Goal: Book appointment/travel/reservation

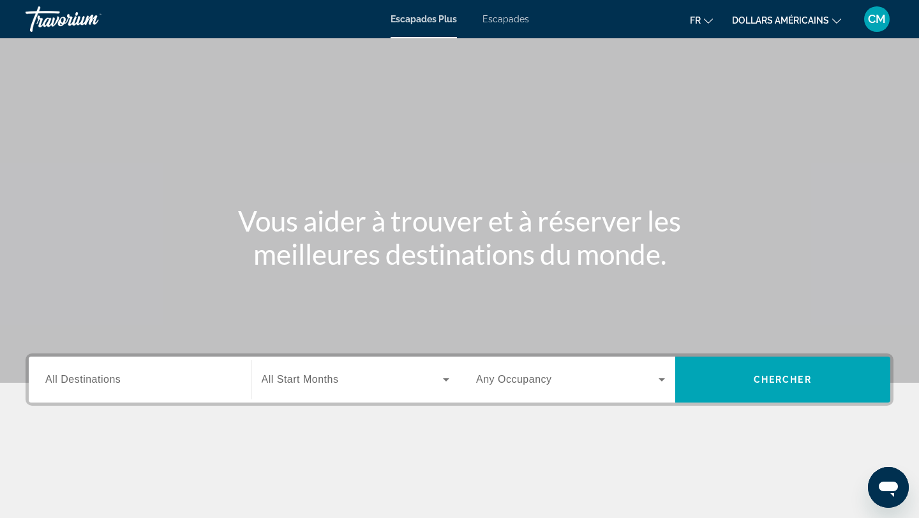
click at [91, 378] on span "All Destinations" at bounding box center [82, 379] width 75 height 11
click at [91, 378] on input "Destination All Destinations" at bounding box center [139, 380] width 189 height 15
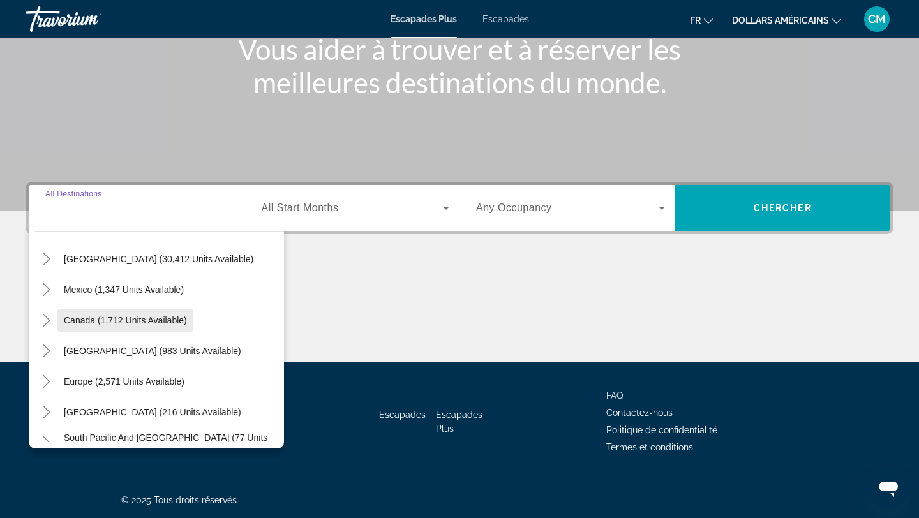
scroll to position [47, 0]
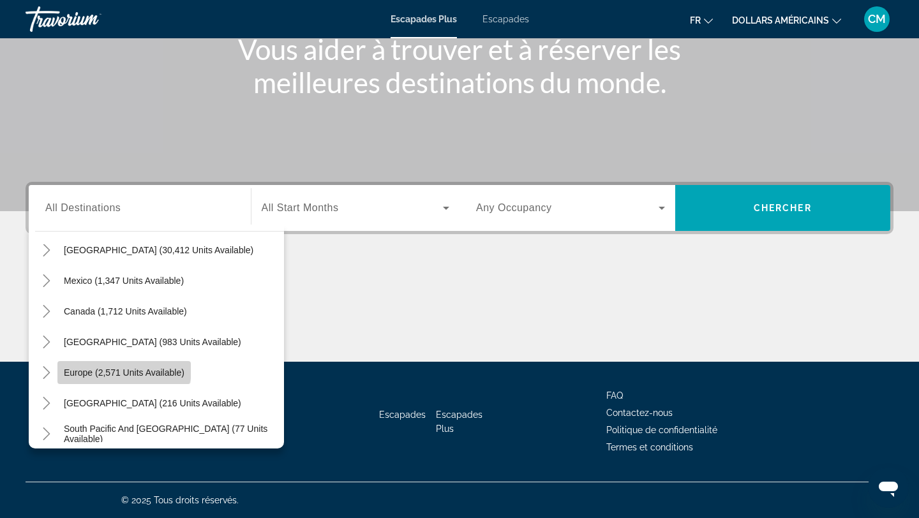
click at [123, 363] on span "Widget de recherche" at bounding box center [123, 372] width 133 height 31
type input "**********"
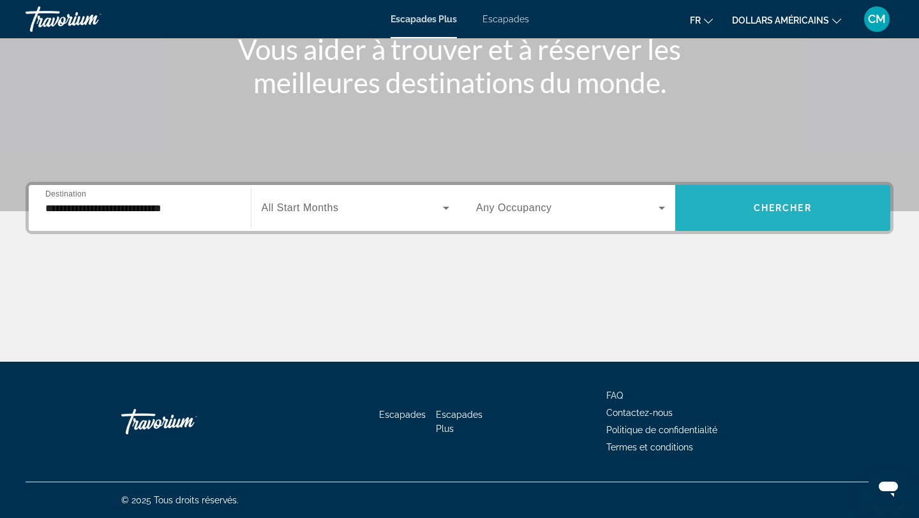
click at [736, 208] on span "Widget de recherche" at bounding box center [783, 208] width 216 height 31
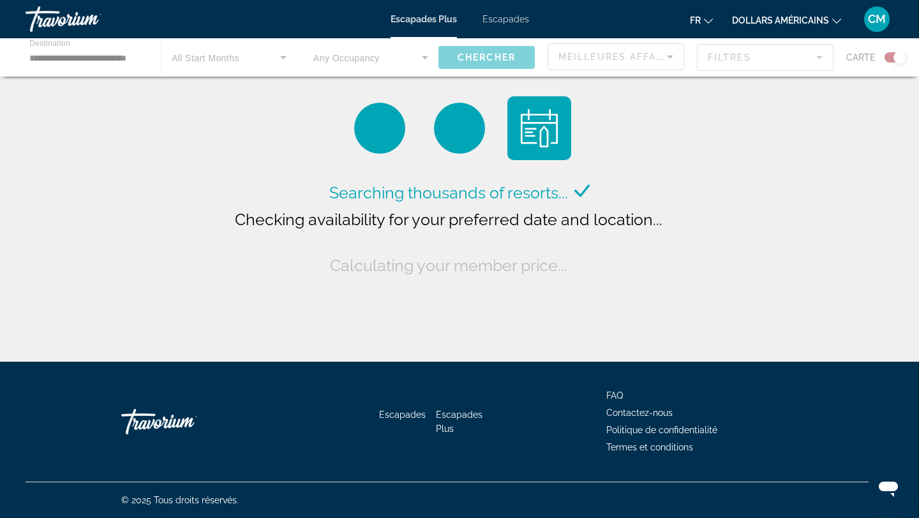
click at [810, 26] on font "dollars américains" at bounding box center [780, 20] width 97 height 10
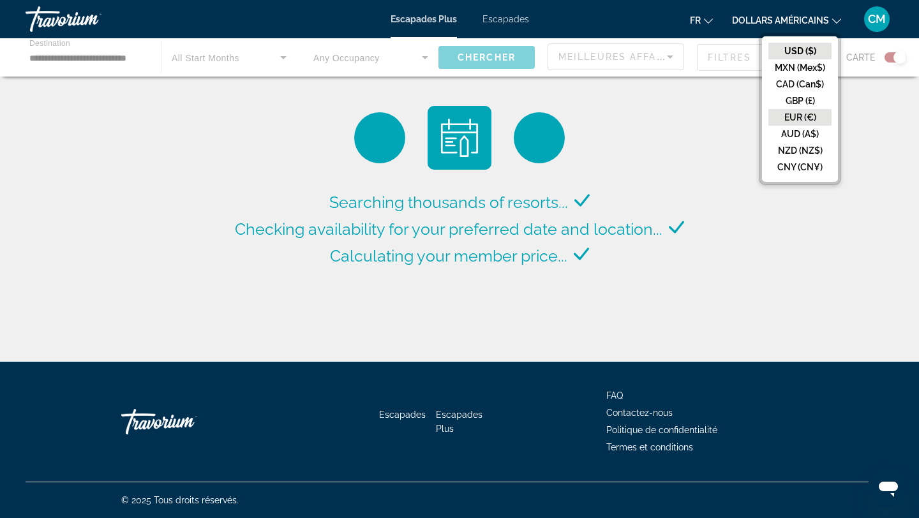
click at [809, 112] on button "EUR (€)" at bounding box center [799, 117] width 63 height 17
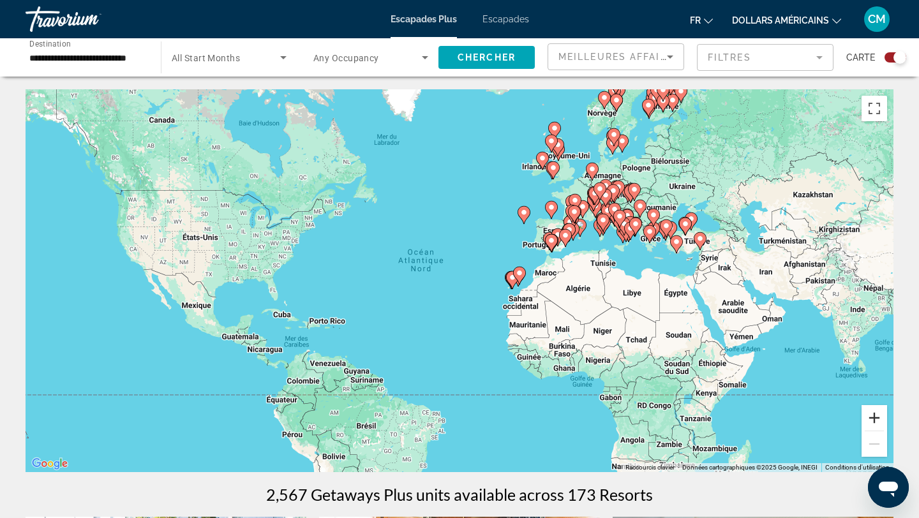
click at [877, 422] on button "Zoom avant" at bounding box center [874, 418] width 26 height 26
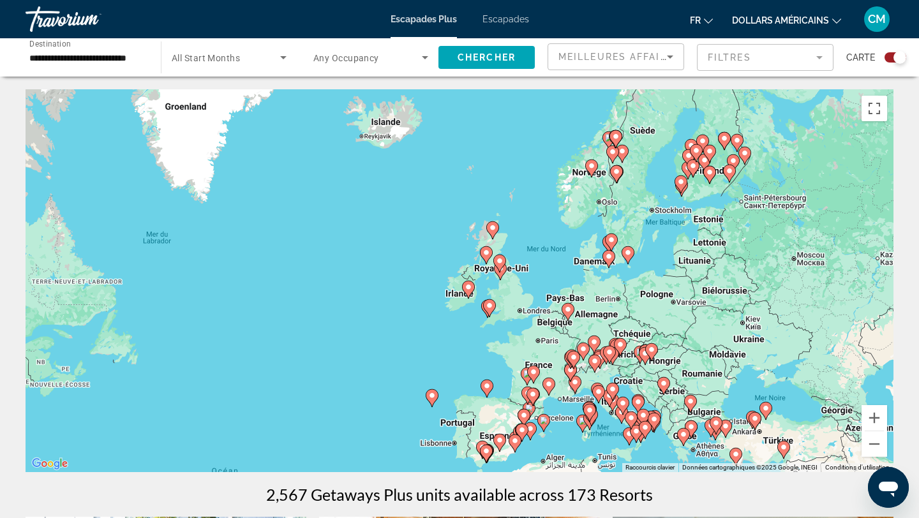
drag, startPoint x: 793, startPoint y: 237, endPoint x: 637, endPoint y: 476, distance: 286.1
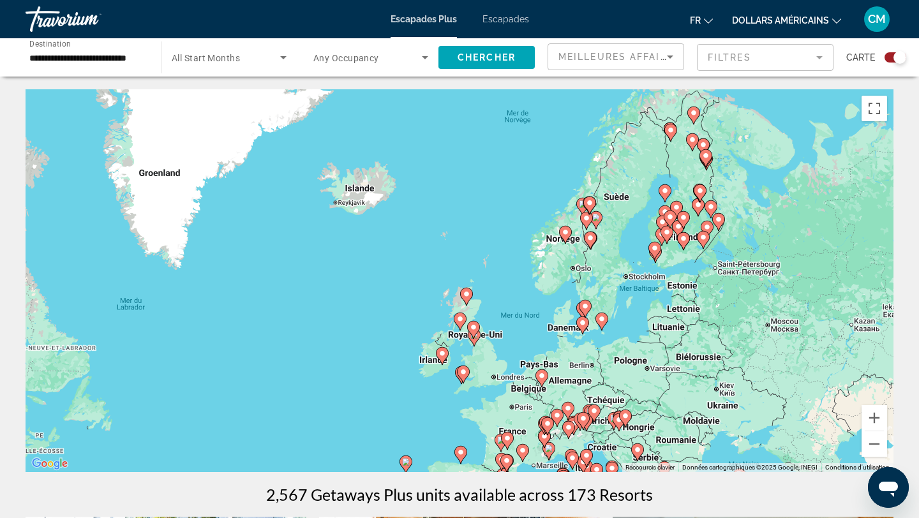
drag, startPoint x: 684, startPoint y: 246, endPoint x: 653, endPoint y: 325, distance: 85.0
click at [653, 325] on div "Pour activer le glissement avec le clavier, appuyez sur Alt+Entrée. Une fois ce…" at bounding box center [459, 280] width 867 height 383
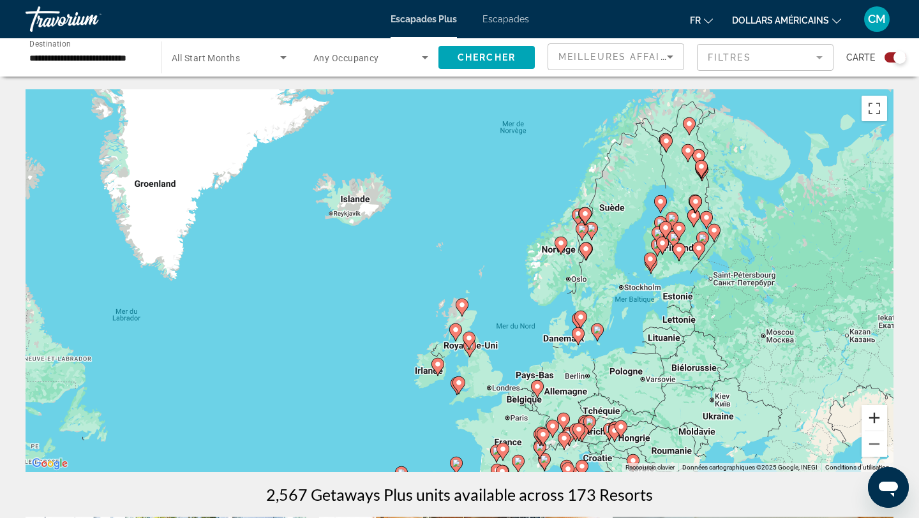
click at [871, 422] on button "Zoom avant" at bounding box center [874, 418] width 26 height 26
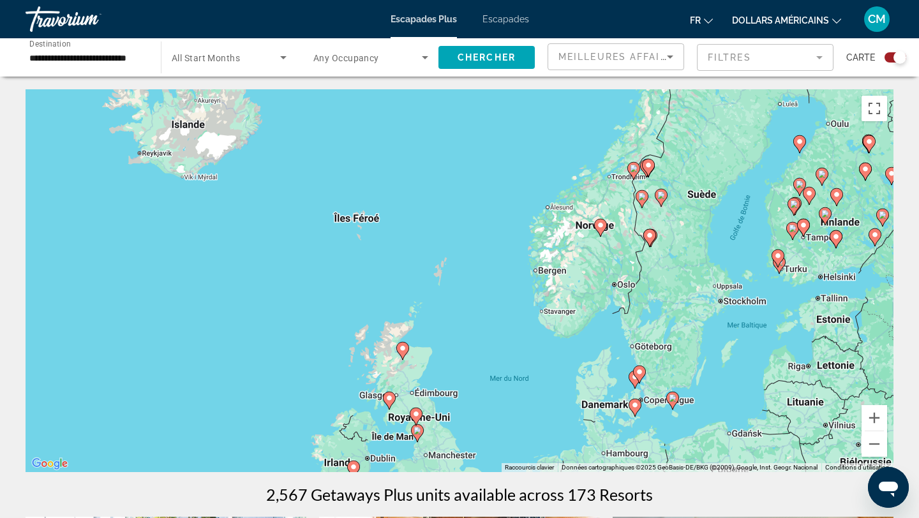
drag, startPoint x: 820, startPoint y: 323, endPoint x: 762, endPoint y: 329, distance: 58.4
click at [762, 329] on div "Pour activer le glissement avec le clavier, appuyez sur Alt+Entrée. Une fois ce…" at bounding box center [459, 280] width 867 height 383
click at [876, 416] on button "Zoom avant" at bounding box center [874, 418] width 26 height 26
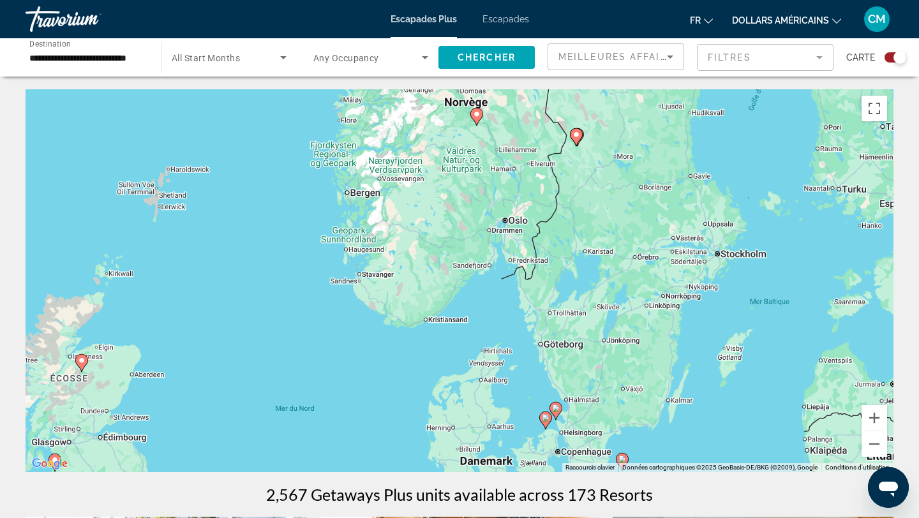
drag, startPoint x: 852, startPoint y: 353, endPoint x: 589, endPoint y: 285, distance: 271.4
click at [589, 285] on div "Pour activer le glissement avec le clavier, appuyez sur Alt+Entrée. Une fois ce…" at bounding box center [459, 280] width 867 height 383
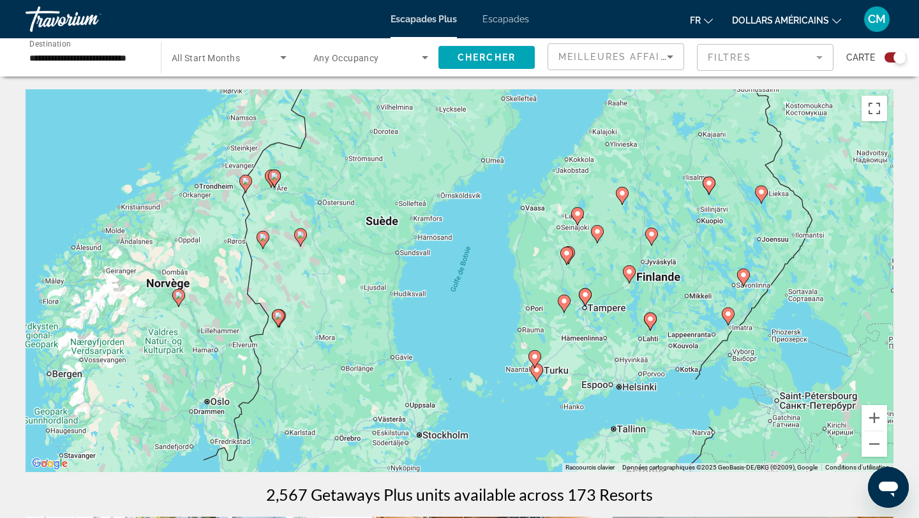
drag, startPoint x: 782, startPoint y: 257, endPoint x: 482, endPoint y: 437, distance: 349.6
click at [482, 437] on div "Pour activer le glissement avec le clavier, appuyez sur Alt+Entrée. Une fois ce…" at bounding box center [459, 280] width 867 height 383
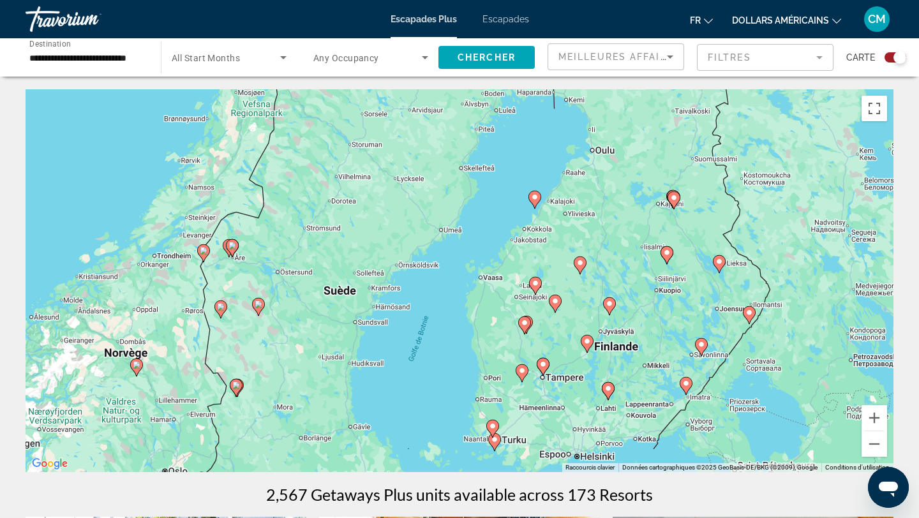
drag, startPoint x: 697, startPoint y: 275, endPoint x: 654, endPoint y: 346, distance: 82.7
click at [654, 346] on div "Pour activer le glissement avec le clavier, appuyez sur Alt+Entrée. Une fois ce…" at bounding box center [459, 280] width 867 height 383
click at [878, 445] on button "Zoom arrière" at bounding box center [874, 444] width 26 height 26
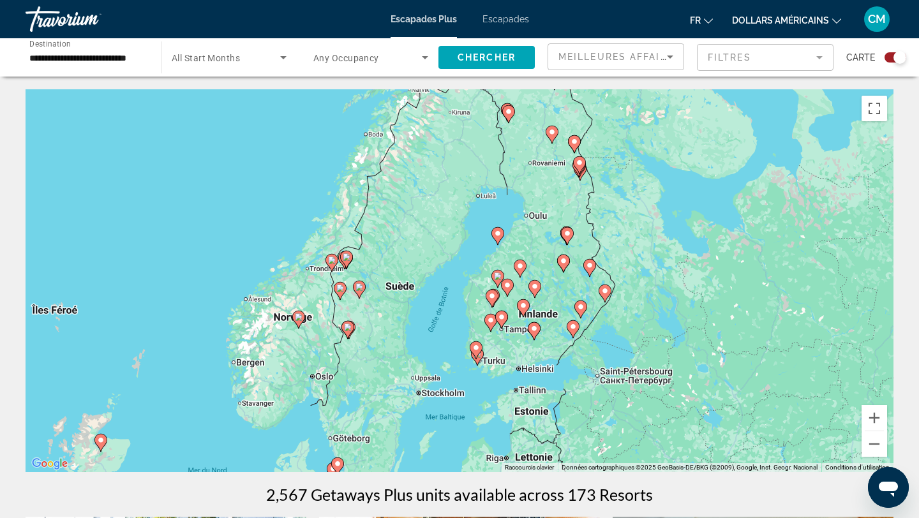
click at [566, 235] on image "Contenu principal" at bounding box center [567, 234] width 8 height 8
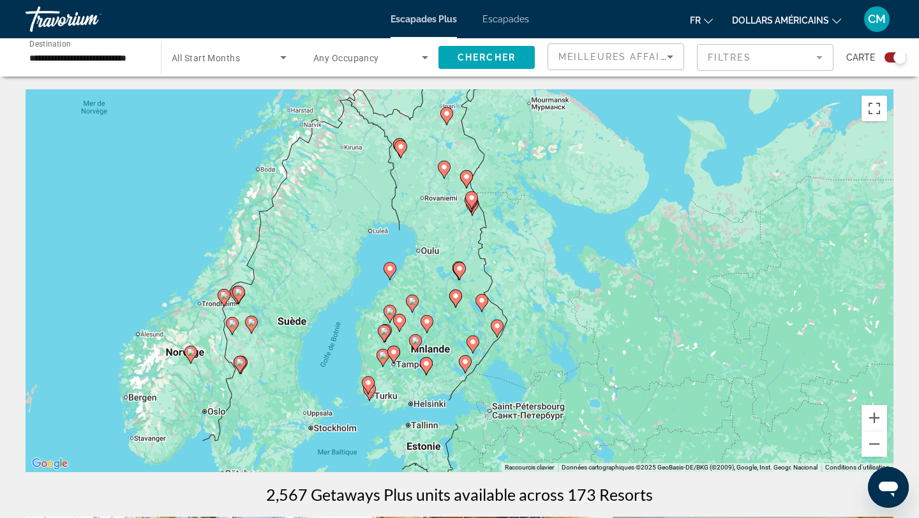
click at [455, 271] on image "Contenu principal" at bounding box center [459, 269] width 8 height 8
type input "**********"
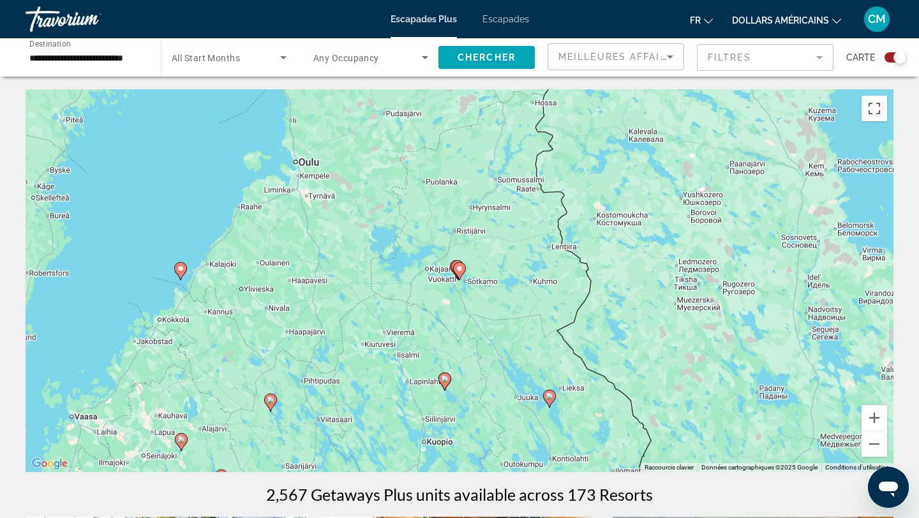
click at [459, 269] on image "Contenu principal" at bounding box center [459, 269] width 8 height 8
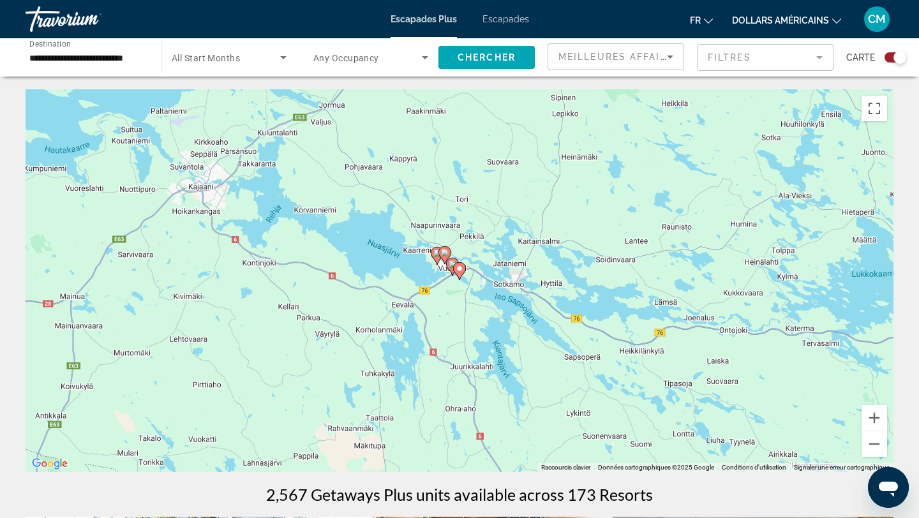
click at [459, 269] on image "Contenu principal" at bounding box center [459, 269] width 8 height 8
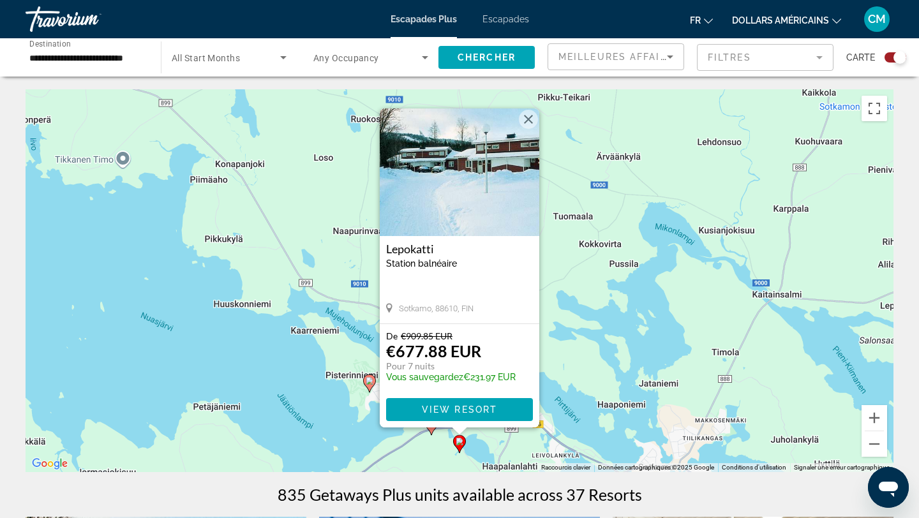
click at [369, 383] on image "Contenu principal" at bounding box center [369, 381] width 8 height 8
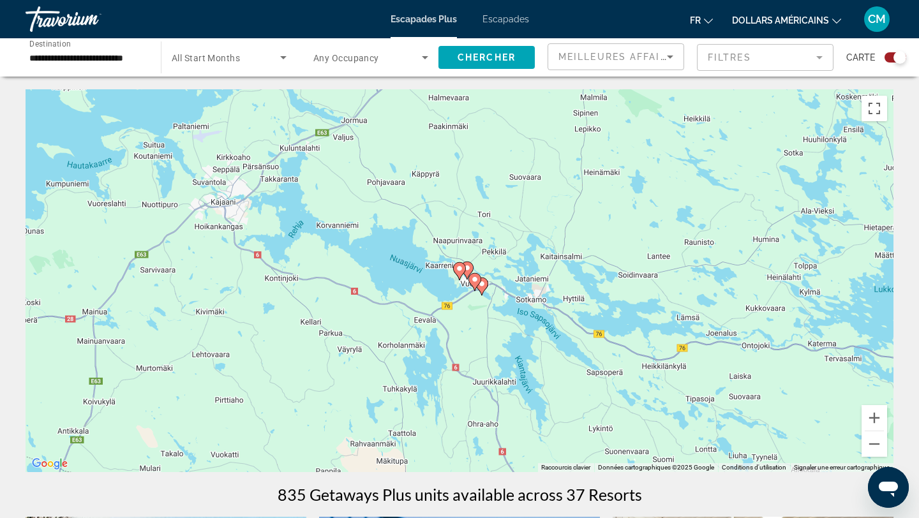
click at [468, 270] on image "Contenu principal" at bounding box center [467, 268] width 8 height 8
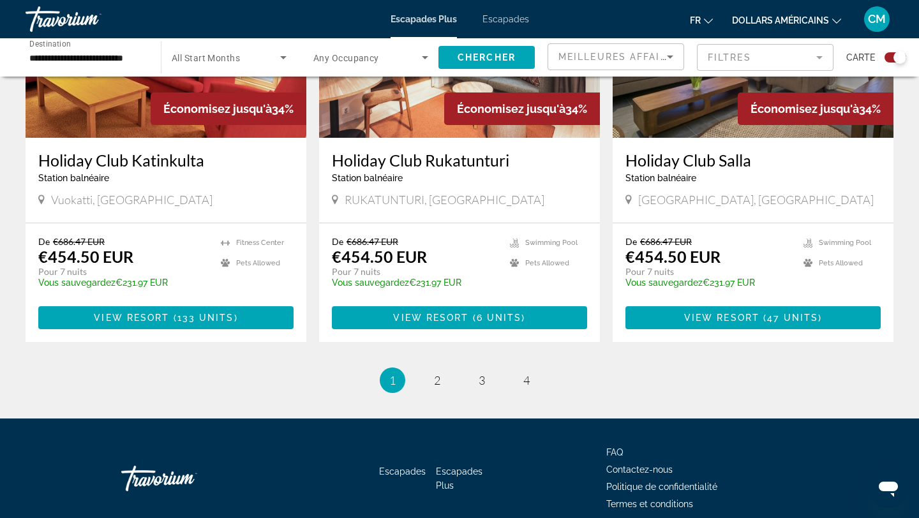
scroll to position [1960, 0]
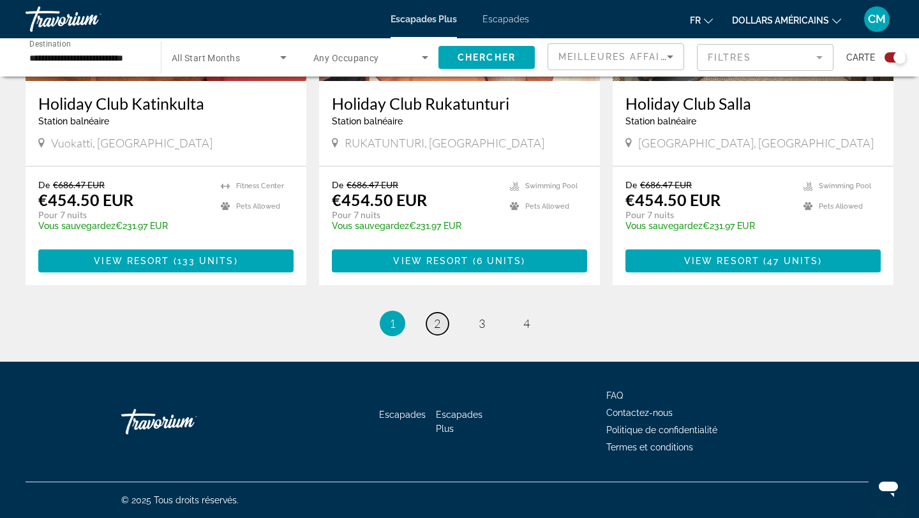
click at [440, 323] on span "2" at bounding box center [437, 323] width 6 height 14
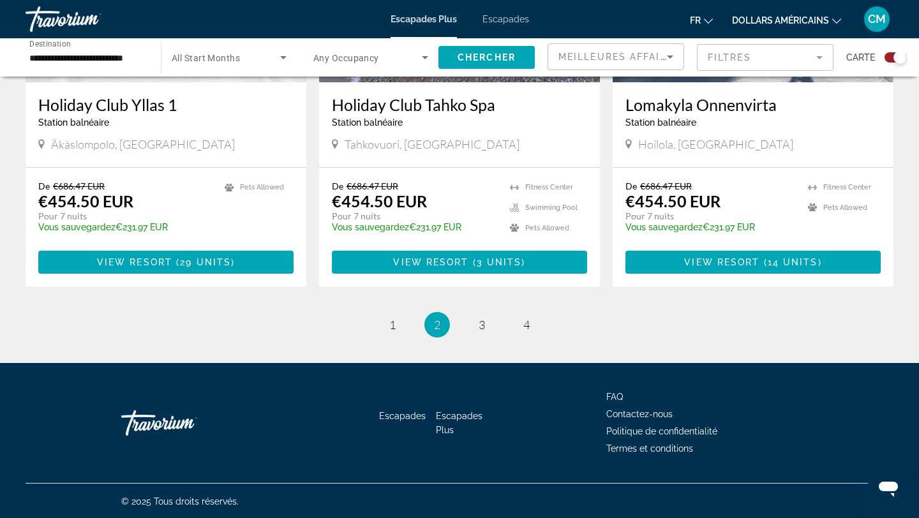
scroll to position [1958, 0]
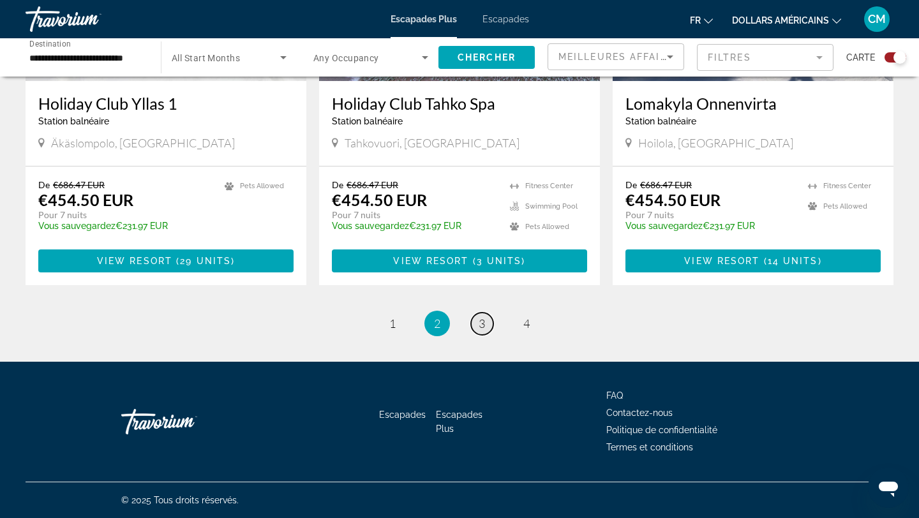
click at [480, 330] on span "3" at bounding box center [481, 323] width 6 height 14
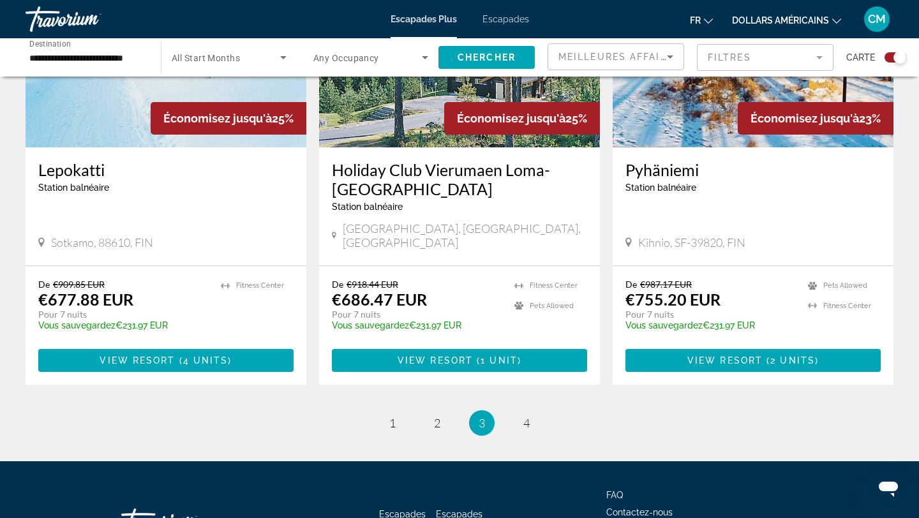
scroll to position [1877, 0]
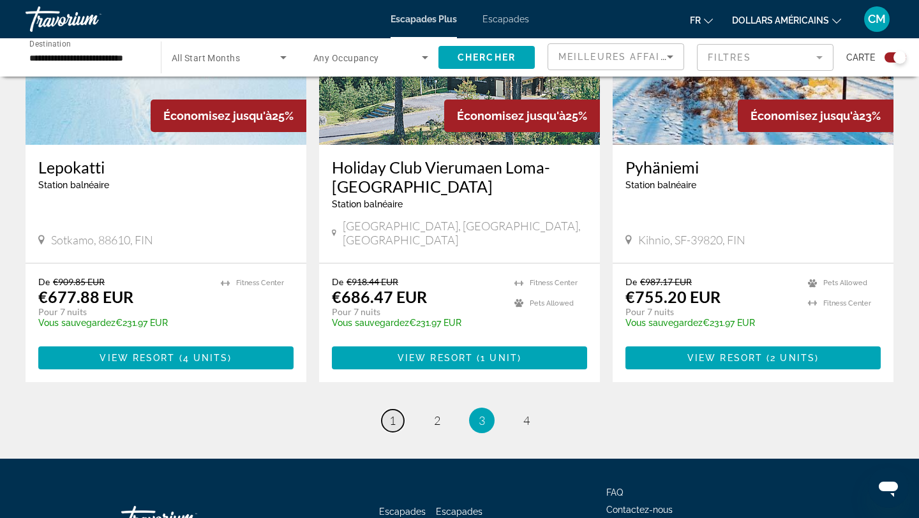
click at [397, 410] on link "page 1" at bounding box center [392, 421] width 22 height 22
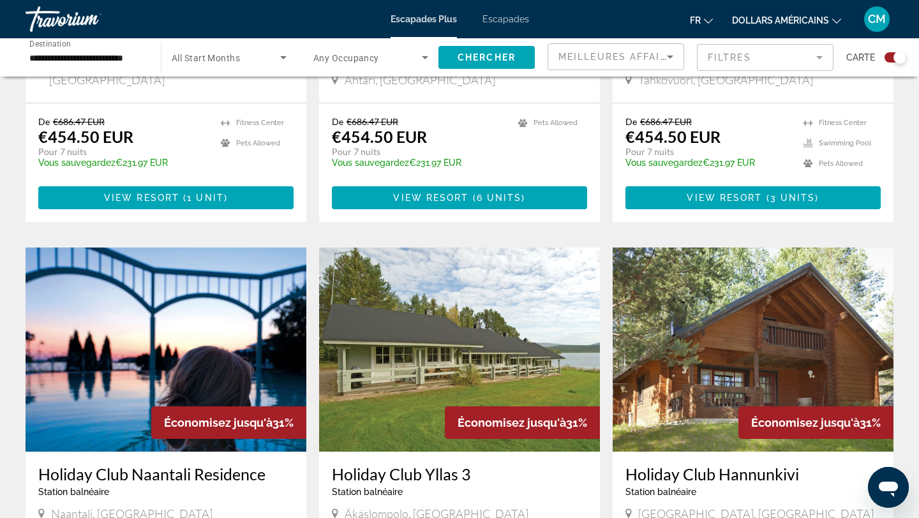
scroll to position [732, 0]
